Goal: Transaction & Acquisition: Purchase product/service

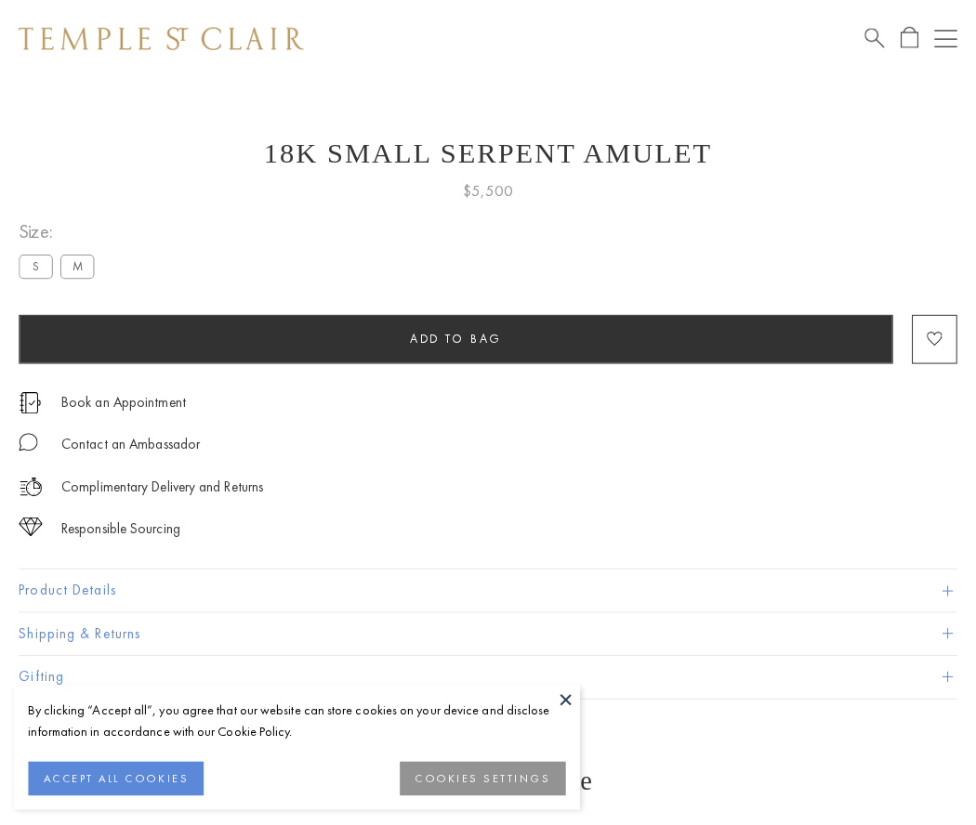
scroll to position [18, 0]
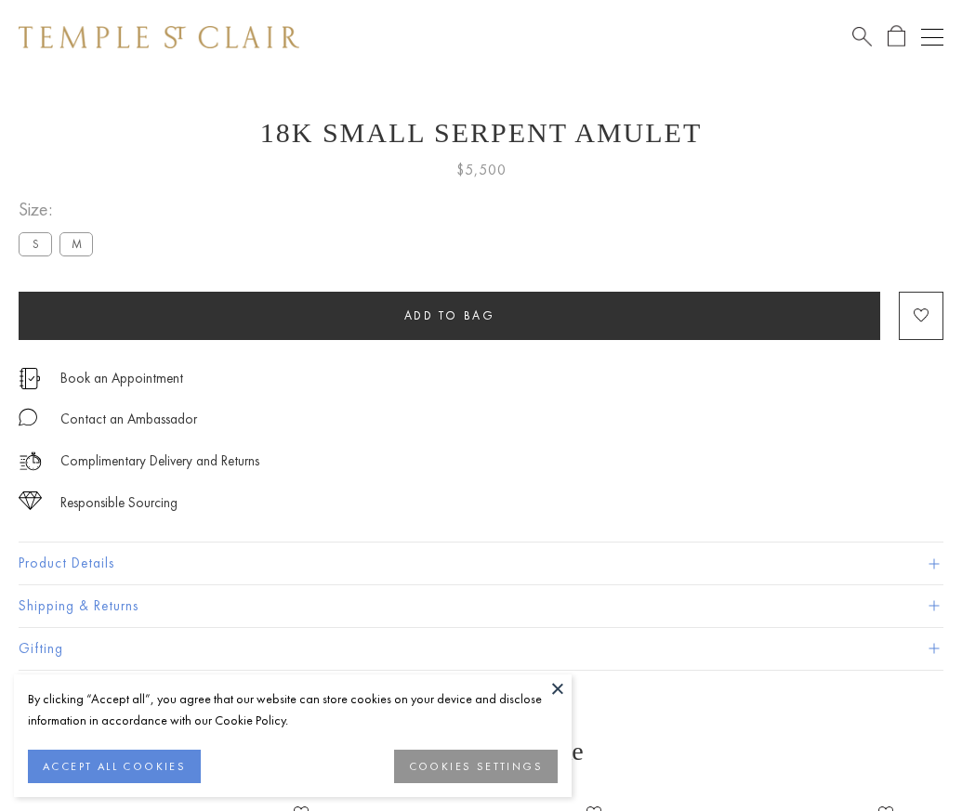
click at [449, 315] on span "Add to bag" at bounding box center [449, 316] width 91 height 16
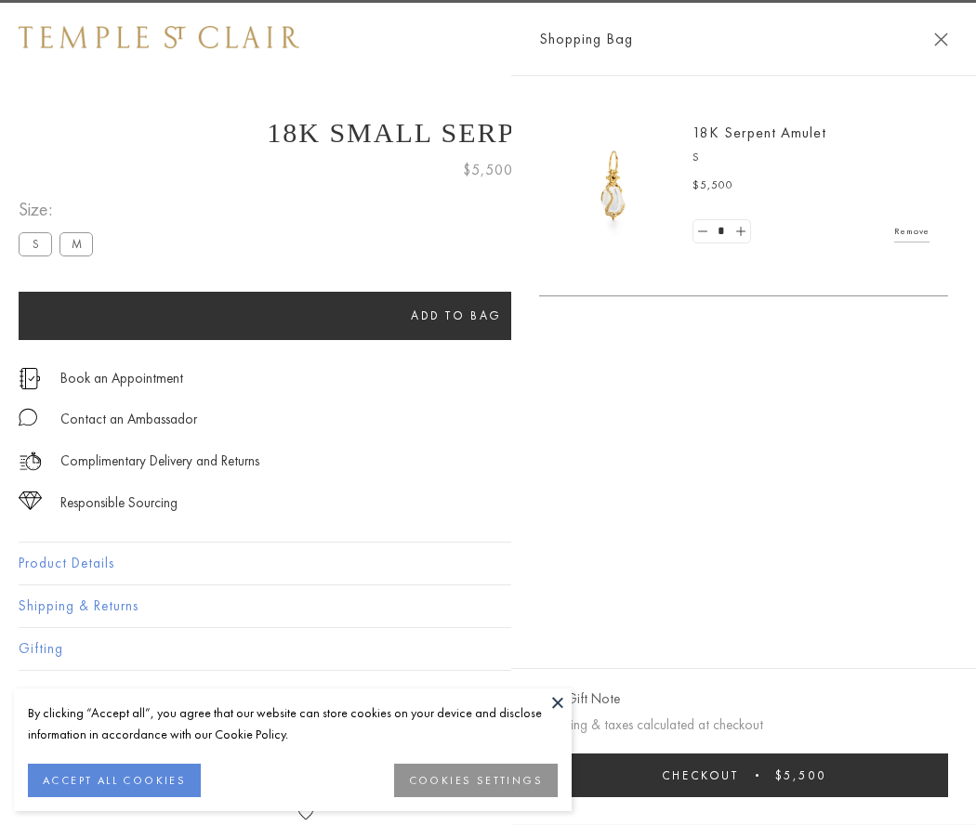
click at [930, 775] on button "Checkout $5,500" at bounding box center [743, 776] width 409 height 44
